Goal: Task Accomplishment & Management: Manage account settings

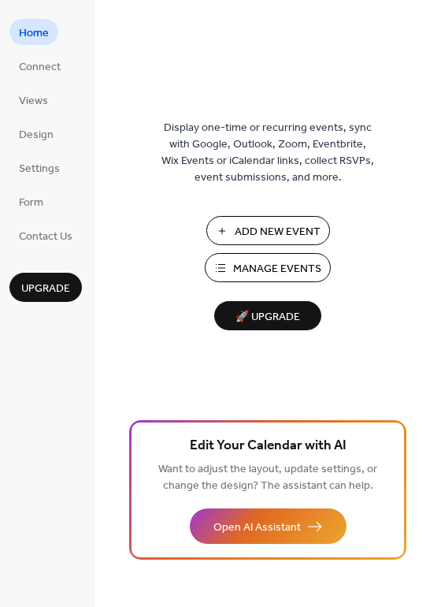
click at [34, 38] on span "Home" at bounding box center [34, 33] width 30 height 17
click at [35, 74] on span "Connect" at bounding box center [40, 67] width 42 height 17
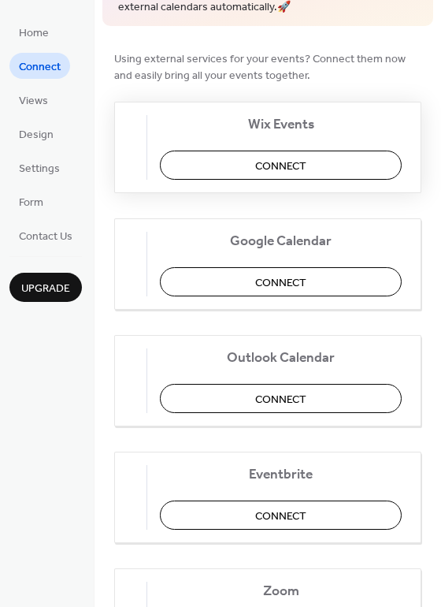
scroll to position [152, 0]
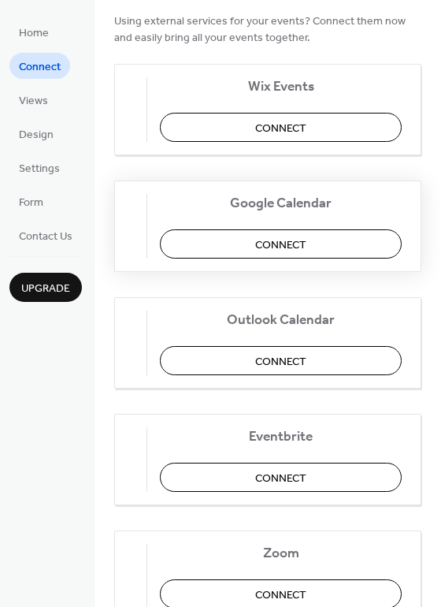
click at [279, 243] on span "Connect" at bounding box center [280, 244] width 51 height 17
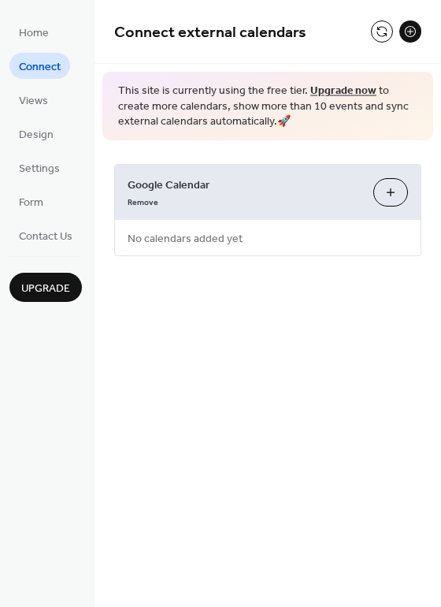
scroll to position [0, 0]
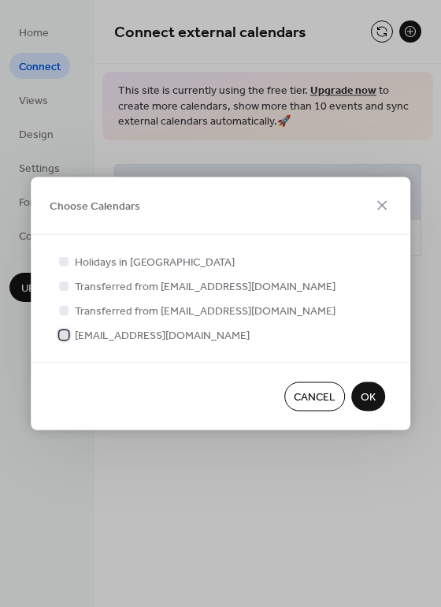
click at [62, 335] on div at bounding box center [63, 333] width 9 height 9
click at [365, 396] on span "OK" at bounding box center [368, 397] width 15 height 17
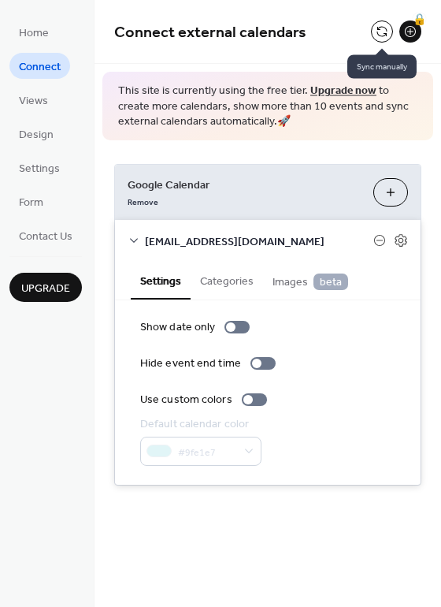
click at [381, 32] on button at bounding box center [382, 31] width 22 height 22
click at [32, 30] on span "Home" at bounding box center [34, 33] width 30 height 17
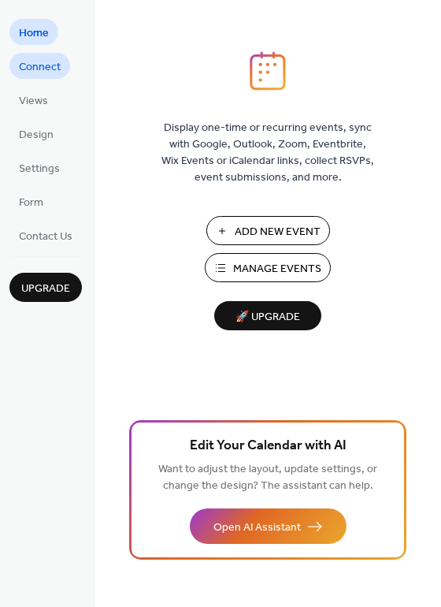
click at [23, 62] on span "Connect" at bounding box center [40, 67] width 42 height 17
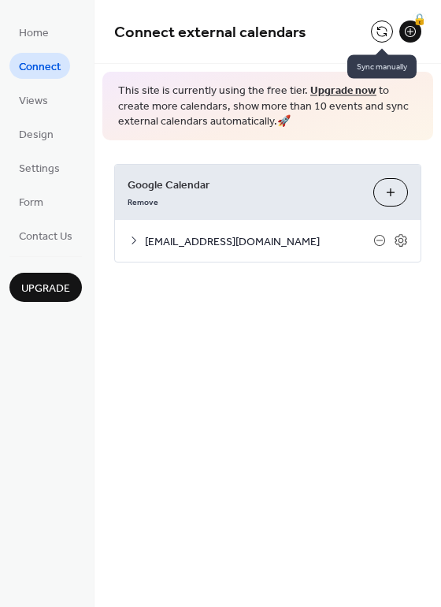
click at [377, 38] on button at bounding box center [382, 31] width 22 height 22
click at [403, 242] on icon at bounding box center [401, 240] width 14 height 14
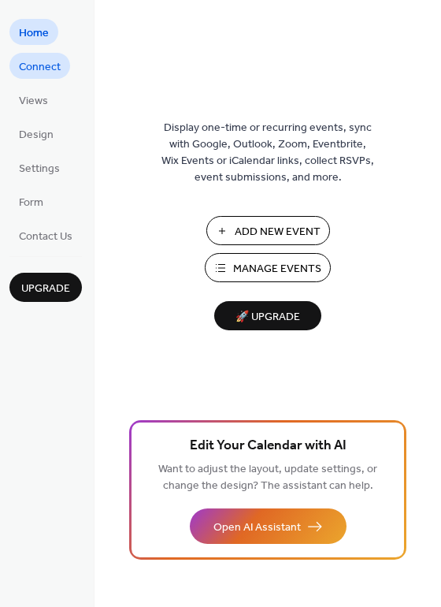
click at [43, 70] on span "Connect" at bounding box center [40, 67] width 42 height 17
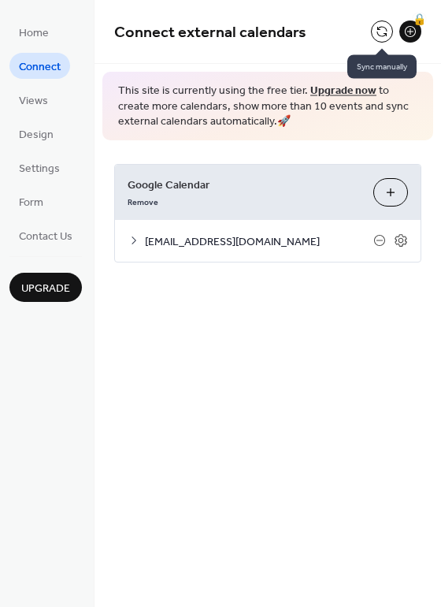
click at [379, 33] on button at bounding box center [382, 31] width 22 height 22
click at [33, 102] on span "Views" at bounding box center [33, 101] width 29 height 17
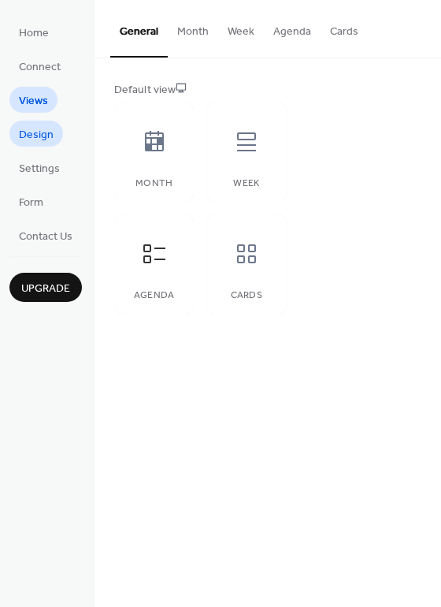
click at [33, 137] on span "Design" at bounding box center [36, 135] width 35 height 17
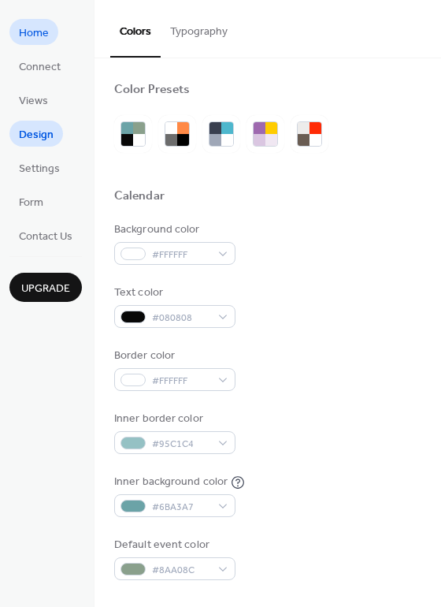
click at [28, 35] on span "Home" at bounding box center [34, 33] width 30 height 17
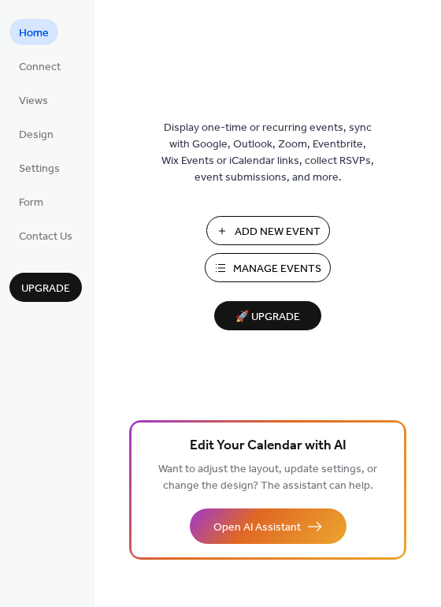
click at [262, 273] on span "Manage Events" at bounding box center [277, 269] width 88 height 17
click at [38, 66] on span "Connect" at bounding box center [40, 67] width 42 height 17
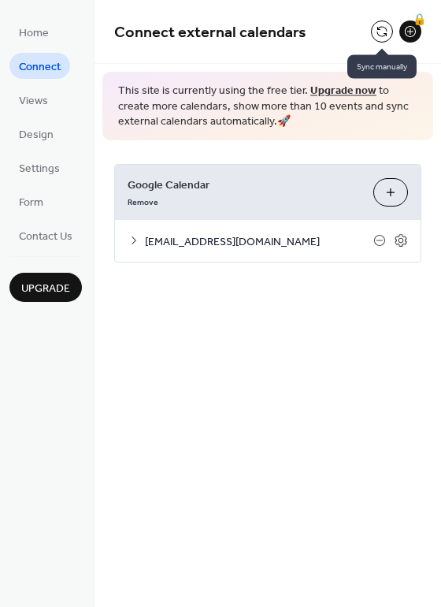
click at [383, 29] on button at bounding box center [382, 31] width 22 height 22
click at [35, 34] on span "Home" at bounding box center [34, 33] width 30 height 17
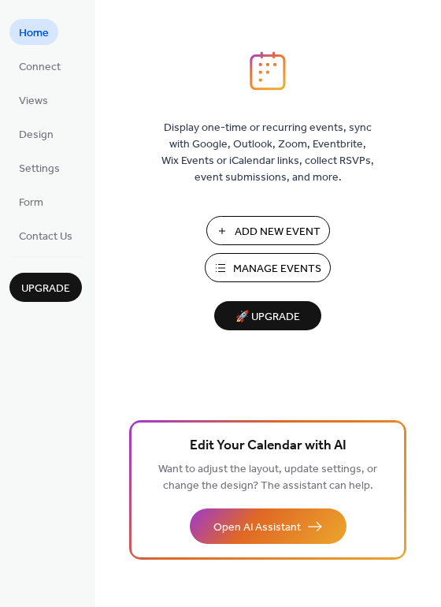
click at [263, 273] on span "Manage Events" at bounding box center [277, 269] width 88 height 17
click at [47, 68] on span "Connect" at bounding box center [40, 67] width 42 height 17
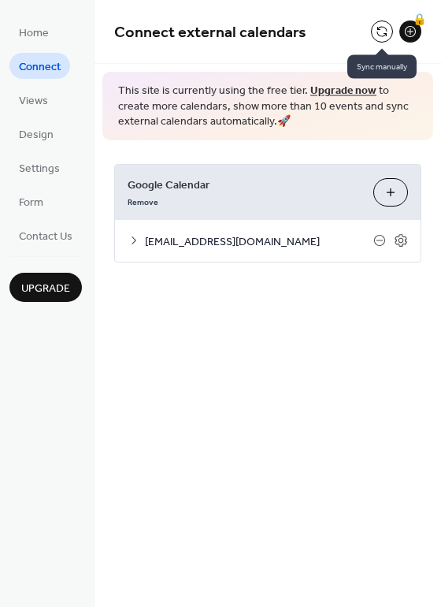
click at [384, 34] on button at bounding box center [382, 31] width 22 height 22
click at [381, 31] on button at bounding box center [382, 31] width 22 height 22
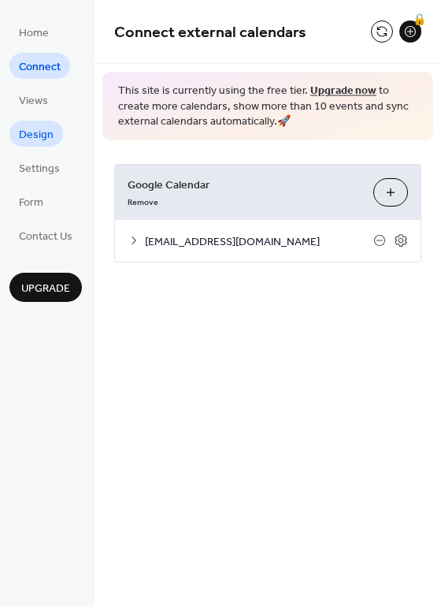
click at [39, 131] on span "Design" at bounding box center [36, 135] width 35 height 17
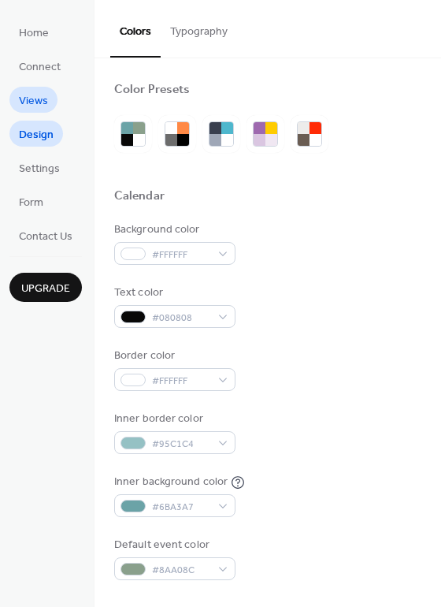
click at [36, 97] on span "Views" at bounding box center [33, 101] width 29 height 17
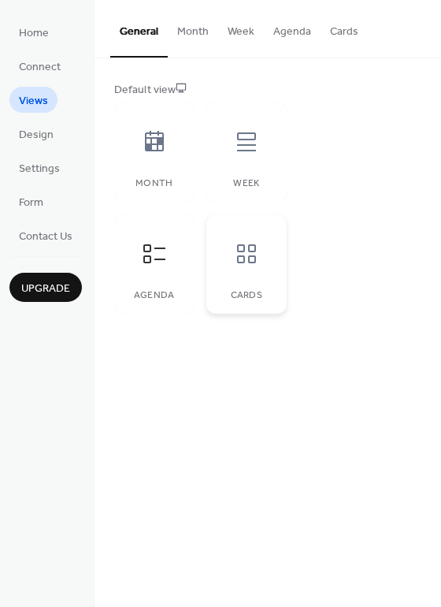
click at [250, 266] on icon at bounding box center [246, 253] width 25 height 25
click at [164, 270] on div at bounding box center [154, 253] width 47 height 47
click at [248, 146] on icon at bounding box center [246, 141] width 25 height 25
click at [151, 155] on div at bounding box center [154, 141] width 47 height 47
click at [198, 28] on button "Month" at bounding box center [193, 28] width 50 height 56
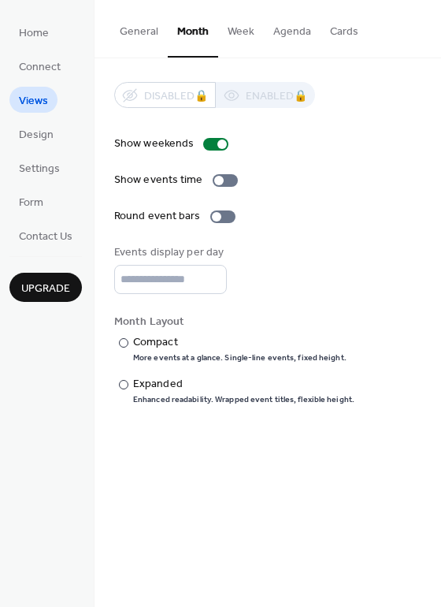
click at [138, 35] on button "General" at bounding box center [139, 28] width 58 height 56
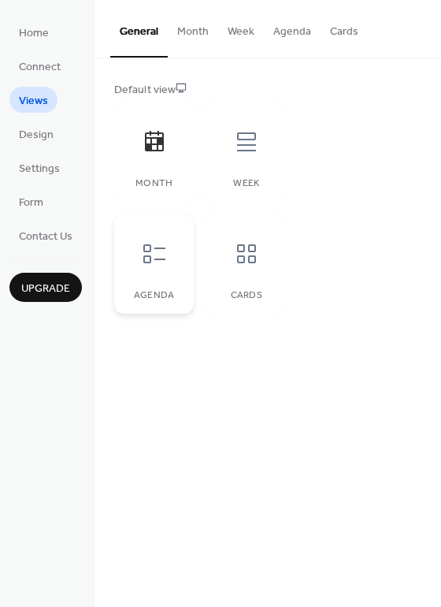
click at [159, 252] on icon at bounding box center [154, 253] width 25 height 25
click at [39, 135] on span "Design" at bounding box center [36, 135] width 35 height 17
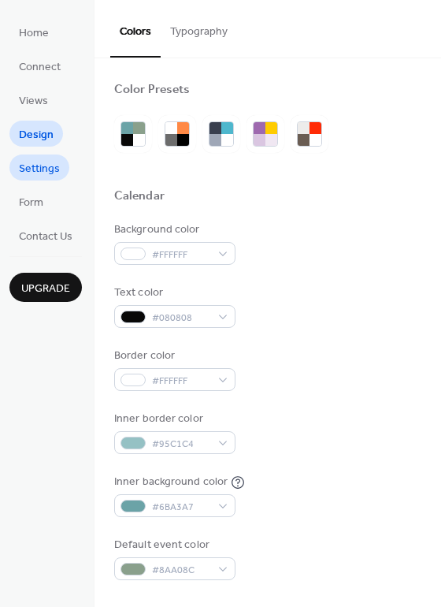
click at [40, 170] on span "Settings" at bounding box center [39, 169] width 41 height 17
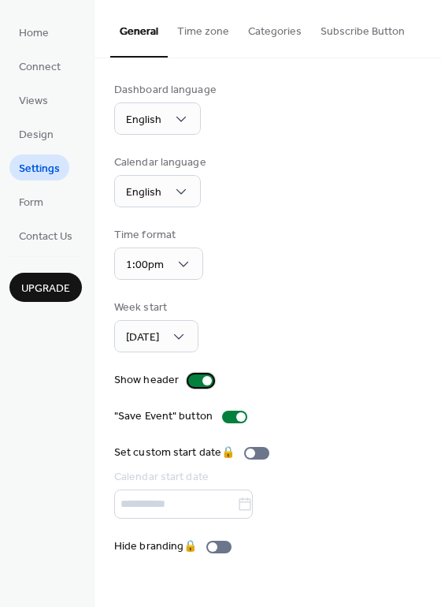
click at [203, 382] on div at bounding box center [207, 380] width 9 height 9
click at [200, 382] on div at bounding box center [200, 380] width 25 height 13
click at [203, 382] on div at bounding box center [207, 380] width 9 height 9
click at [203, 382] on div at bounding box center [200, 380] width 25 height 13
click at [194, 382] on div at bounding box center [200, 380] width 25 height 13
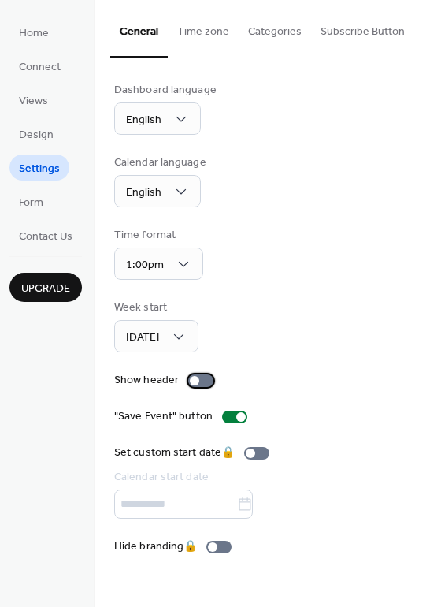
click at [194, 382] on div at bounding box center [194, 380] width 9 height 9
click at [28, 208] on span "Form" at bounding box center [31, 203] width 24 height 17
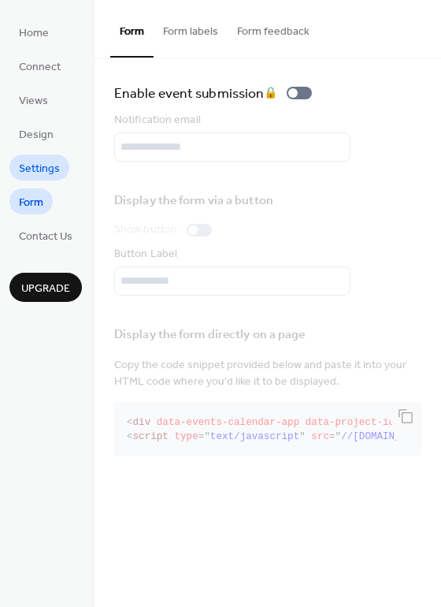
click at [33, 170] on span "Settings" at bounding box center [39, 169] width 41 height 17
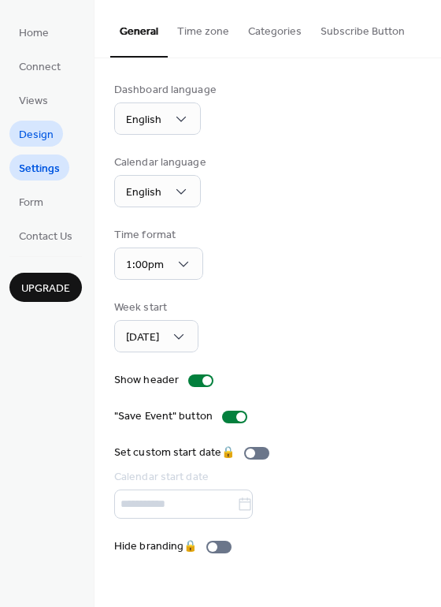
click at [26, 136] on span "Design" at bounding box center [36, 135] width 35 height 17
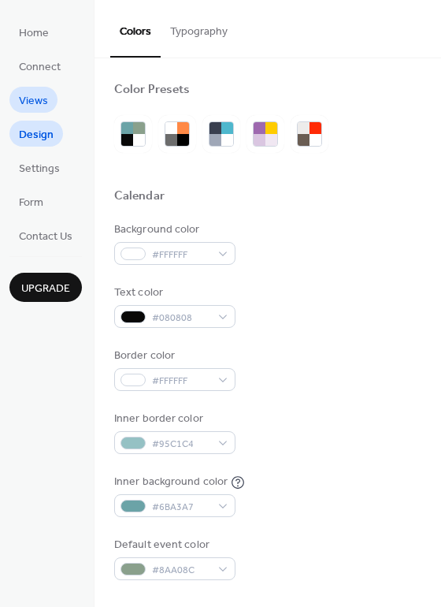
click at [26, 97] on span "Views" at bounding box center [33, 101] width 29 height 17
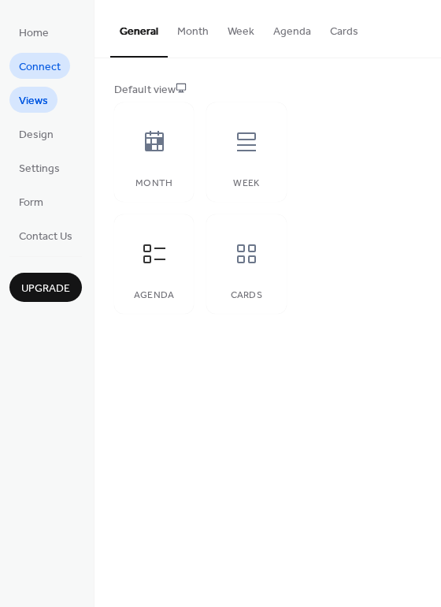
click at [33, 72] on span "Connect" at bounding box center [40, 67] width 42 height 17
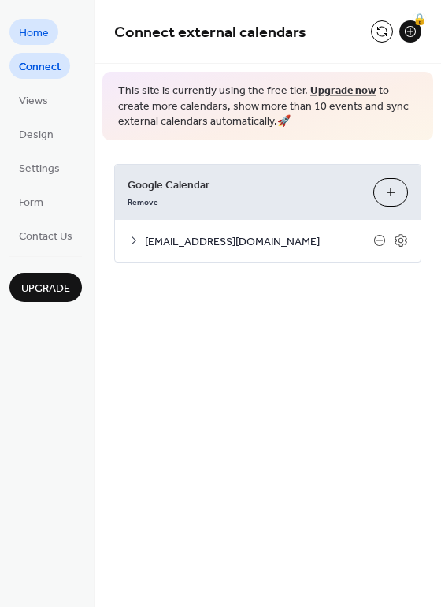
click at [36, 37] on span "Home" at bounding box center [34, 33] width 30 height 17
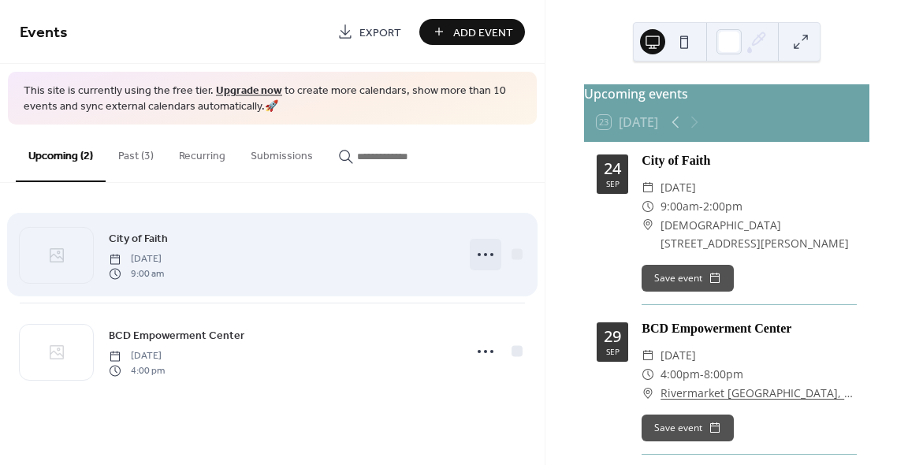
click at [484, 255] on icon at bounding box center [485, 254] width 25 height 25
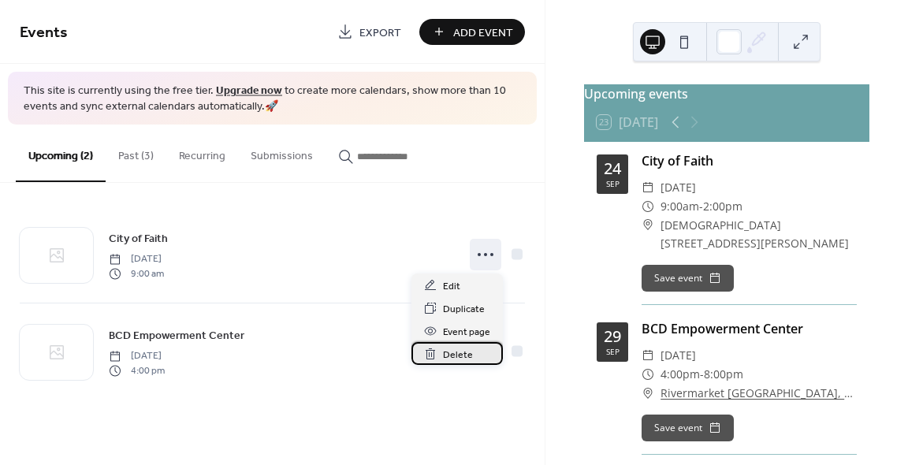
click at [457, 355] on span "Delete" at bounding box center [458, 355] width 30 height 17
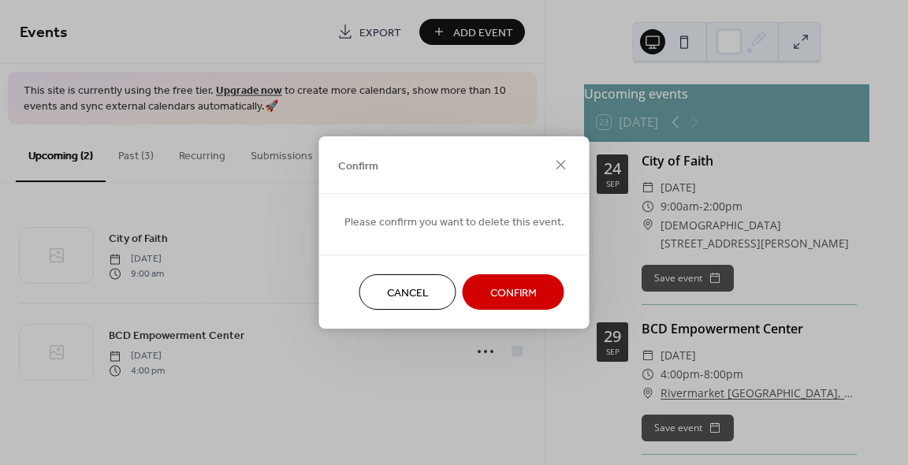
click at [515, 289] on span "Confirm" at bounding box center [513, 293] width 46 height 17
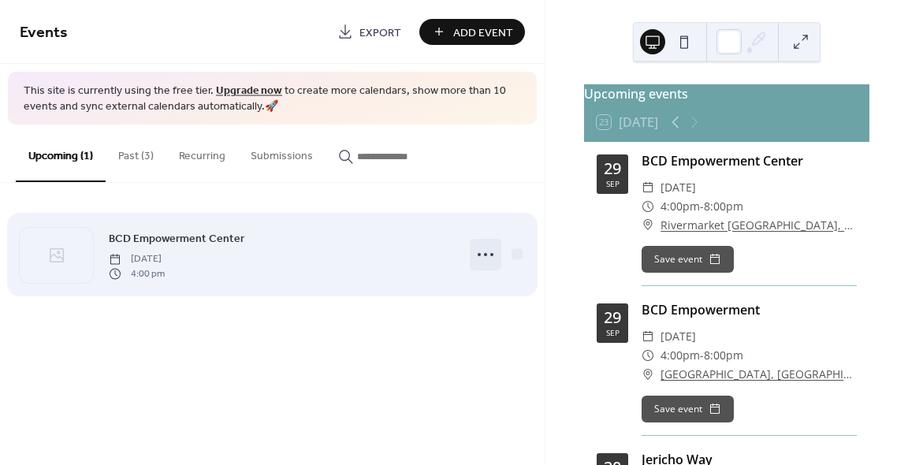
click at [480, 255] on circle at bounding box center [479, 254] width 3 height 3
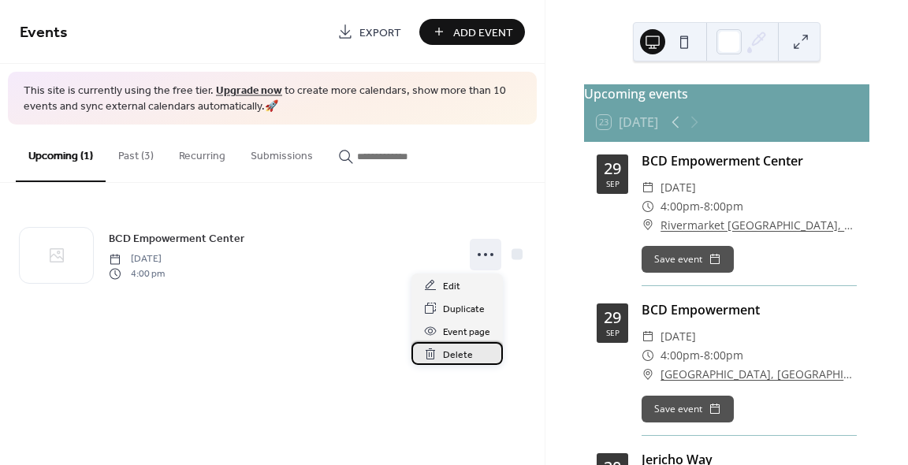
click at [455, 356] on span "Delete" at bounding box center [458, 355] width 30 height 17
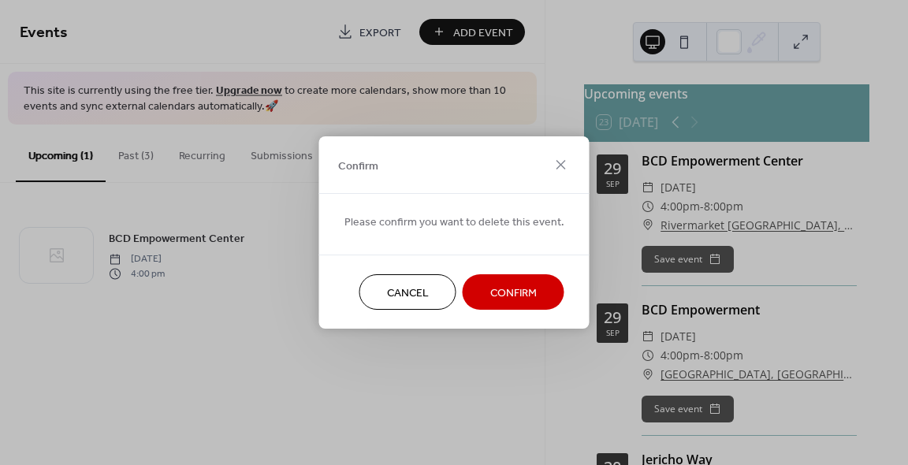
click at [511, 292] on span "Confirm" at bounding box center [513, 293] width 46 height 17
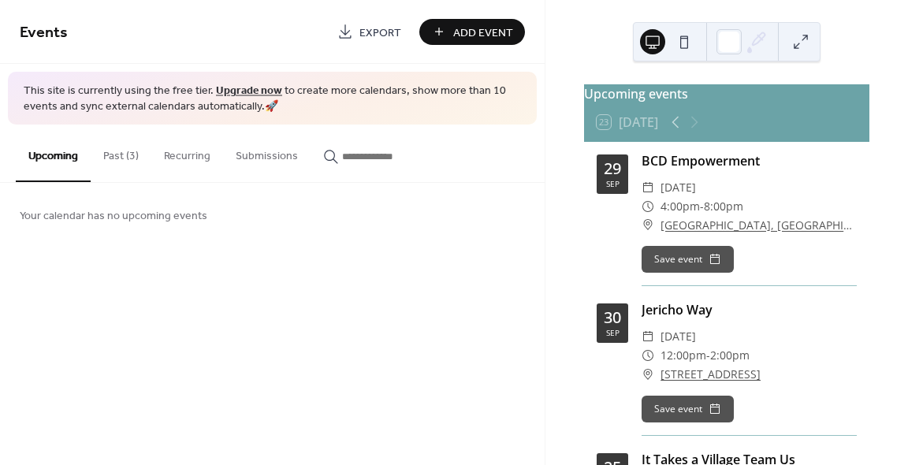
click at [127, 154] on button "Past (3)" at bounding box center [121, 152] width 61 height 56
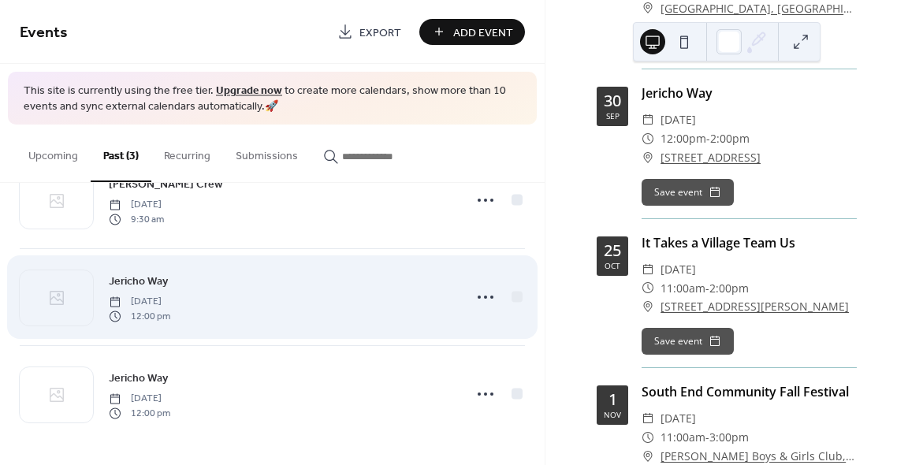
scroll to position [55, 0]
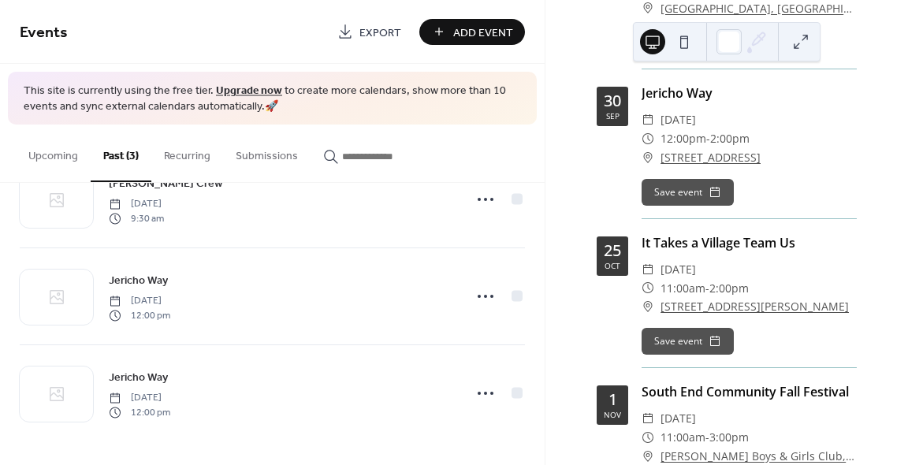
click at [186, 154] on button "Recurring" at bounding box center [187, 152] width 72 height 56
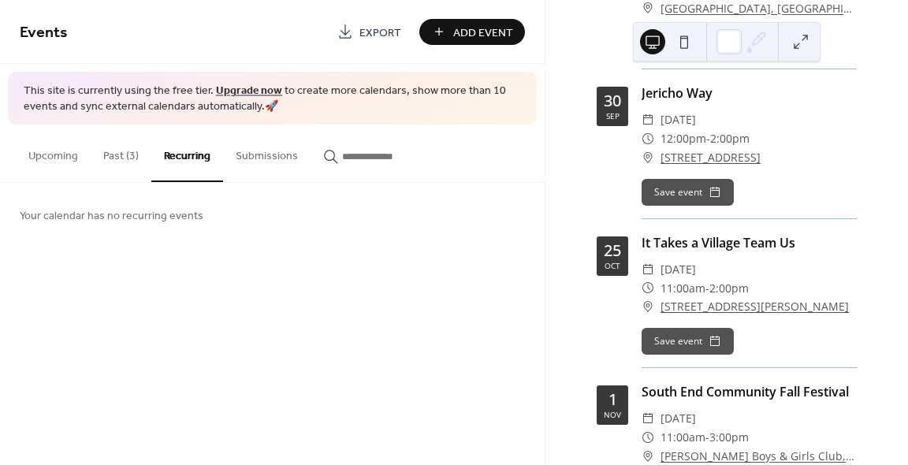
click at [252, 158] on button "Submissions" at bounding box center [266, 152] width 87 height 56
click at [39, 151] on button "Upcoming" at bounding box center [53, 152] width 75 height 56
